Goal: Find specific page/section: Find specific page/section

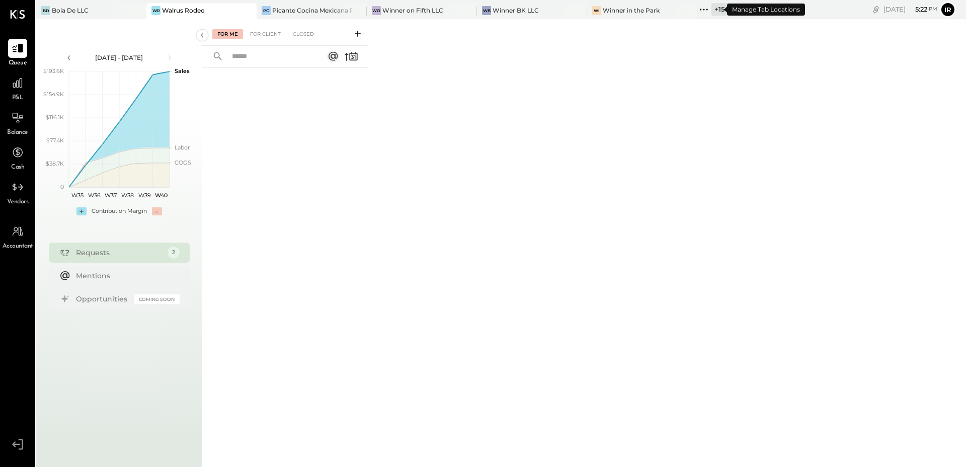
click at [701, 11] on icon at bounding box center [703, 9] width 13 height 13
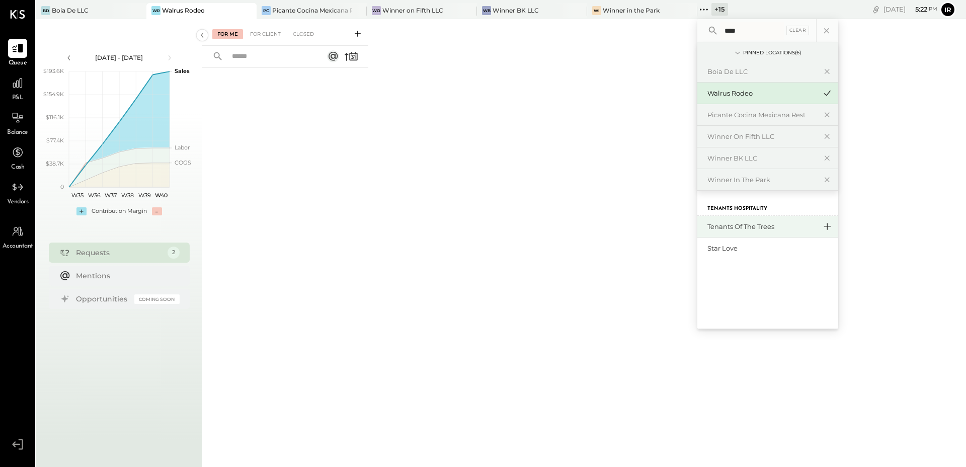
type input "****"
click at [824, 226] on icon at bounding box center [827, 226] width 7 height 7
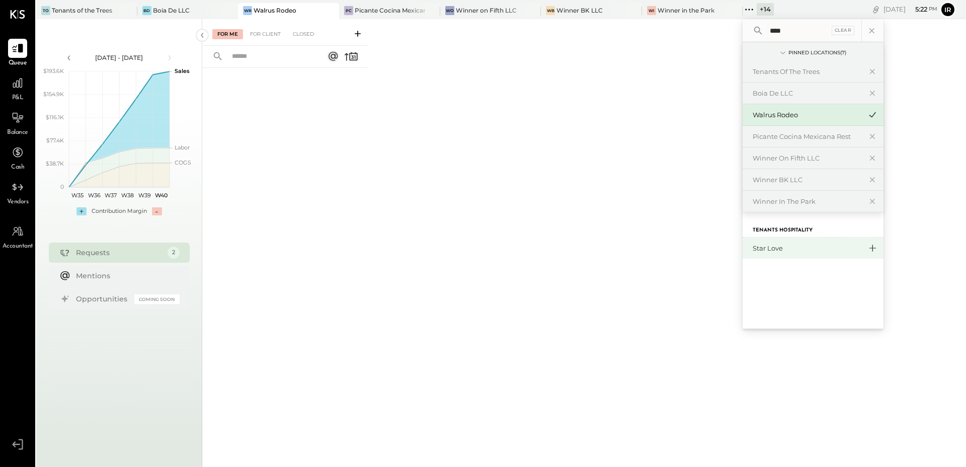
click at [868, 245] on icon at bounding box center [872, 247] width 12 height 13
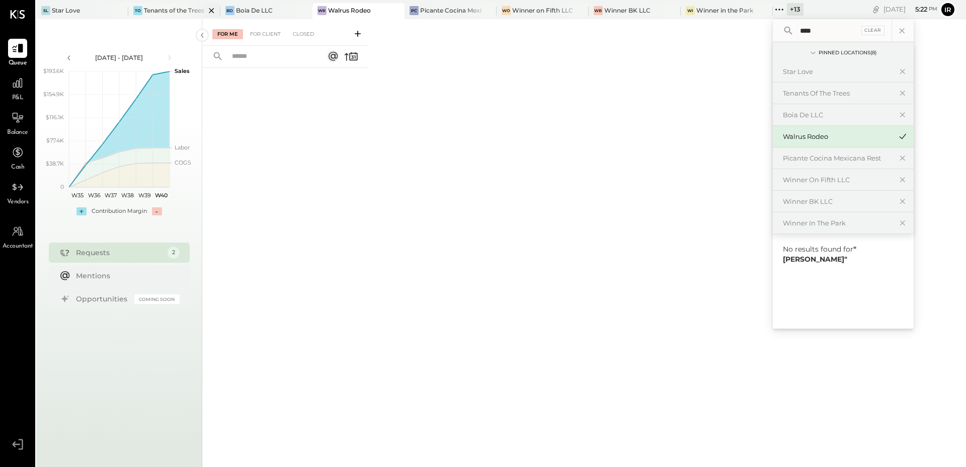
click at [170, 4] on div "To Tenants of the Trees" at bounding box center [174, 11] width 92 height 16
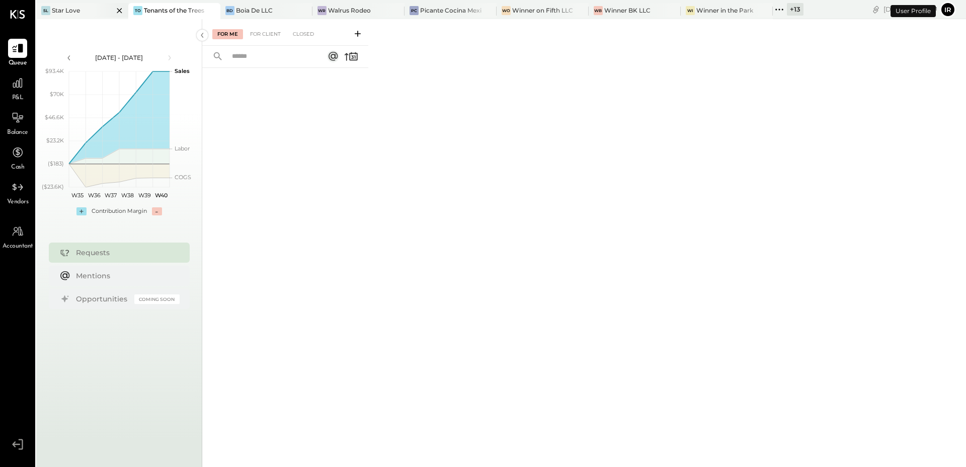
click at [72, 9] on div "Star Love" at bounding box center [66, 10] width 28 height 9
